Goal: Task Accomplishment & Management: Use online tool/utility

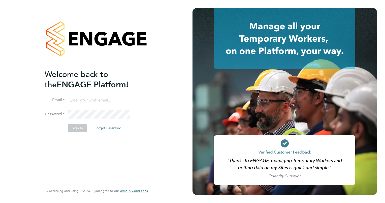
type input "[PERSON_NAME][EMAIL_ADDRESS][PERSON_NAME][DOMAIN_NAME]"
click at [76, 127] on button "Sign In" at bounding box center [77, 128] width 19 height 8
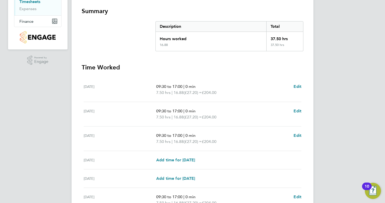
scroll to position [165, 0]
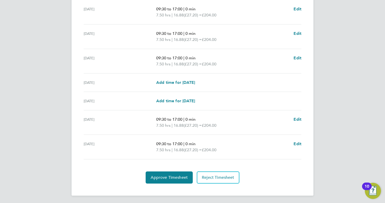
click at [170, 184] on div "Back Following Liz (elizabeth) Lea's Timesheet 22 - 28 Sept 2025 £1,020. 00 "Sa…" at bounding box center [193, 22] width 242 height 346
click at [171, 182] on button "Approve Timesheet" at bounding box center [169, 177] width 47 height 12
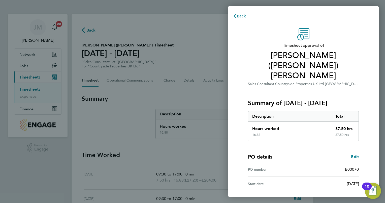
scroll to position [24, 0]
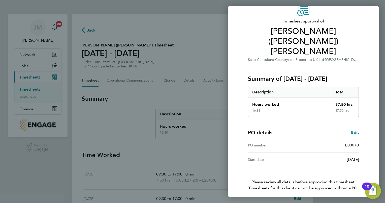
click at [302, 199] on button "Confirm Timesheet Approval" at bounding box center [304, 205] width 64 height 12
